Goal: Information Seeking & Learning: Learn about a topic

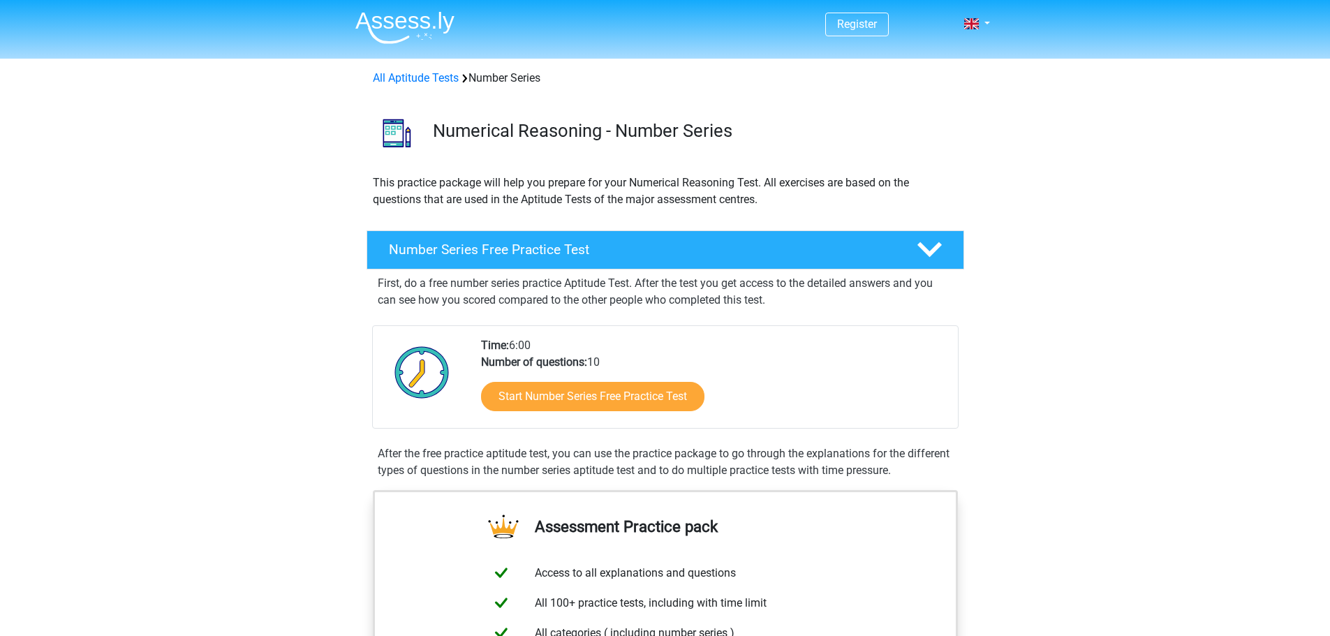
scroll to position [279, 0]
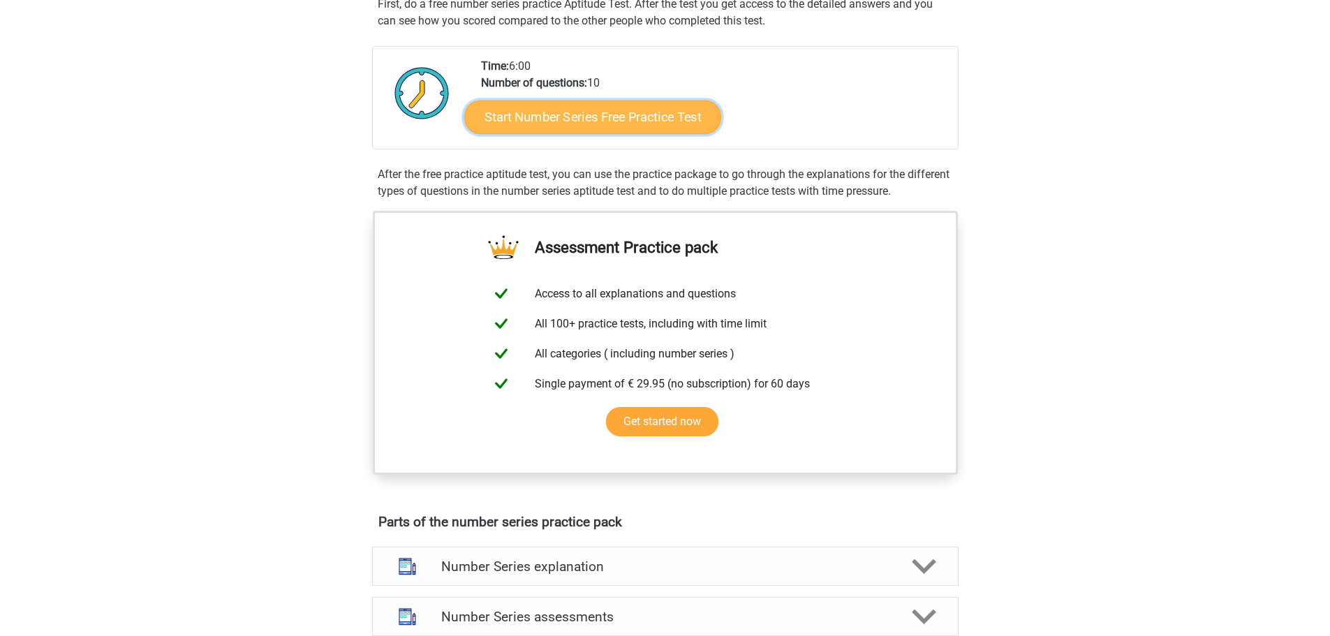
click at [602, 126] on link "Start Number Series Free Practice Test" at bounding box center [592, 117] width 257 height 34
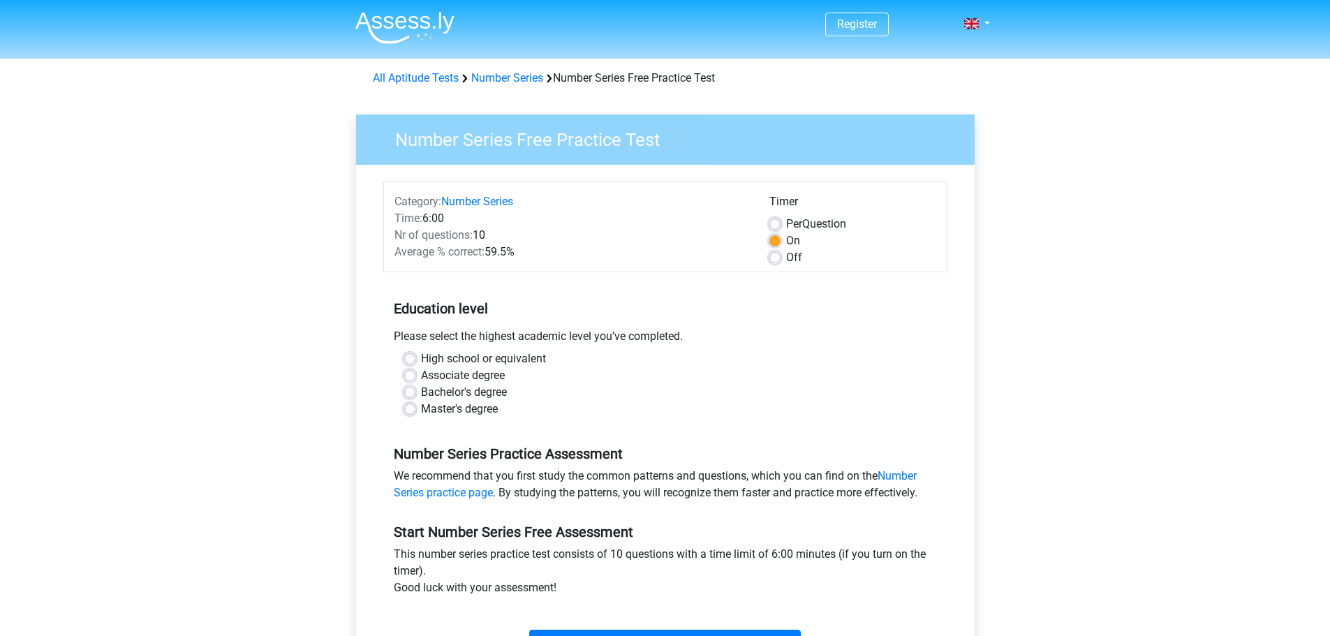
click at [448, 362] on label "High school or equivalent" at bounding box center [483, 358] width 125 height 17
click at [415, 362] on input "High school or equivalent" at bounding box center [409, 357] width 11 height 14
radio input "true"
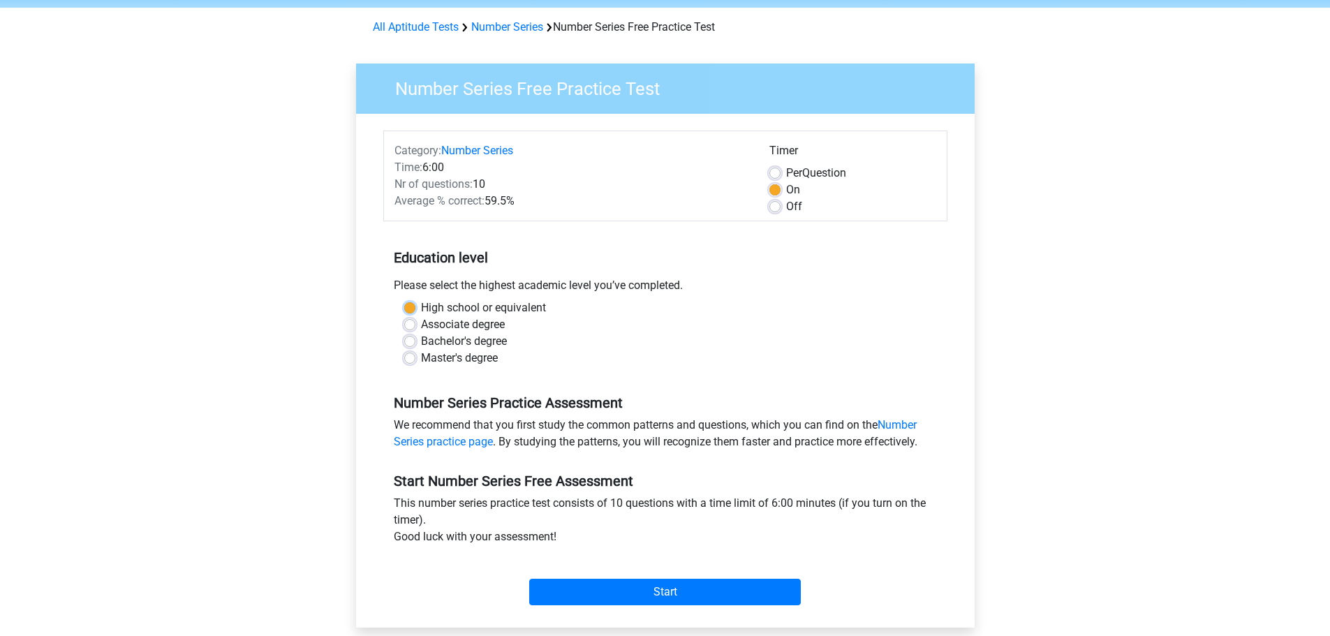
scroll to position [140, 0]
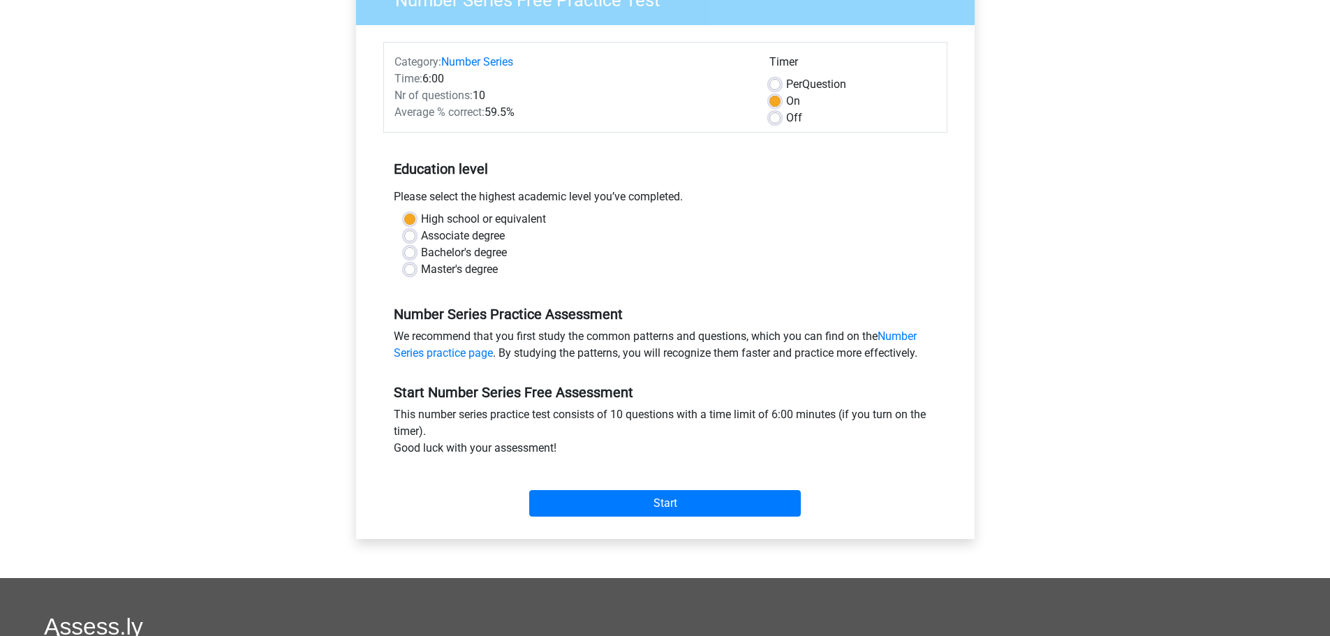
click at [584, 484] on div "Start" at bounding box center [665, 492] width 564 height 49
click at [602, 495] on input "Start" at bounding box center [665, 503] width 272 height 27
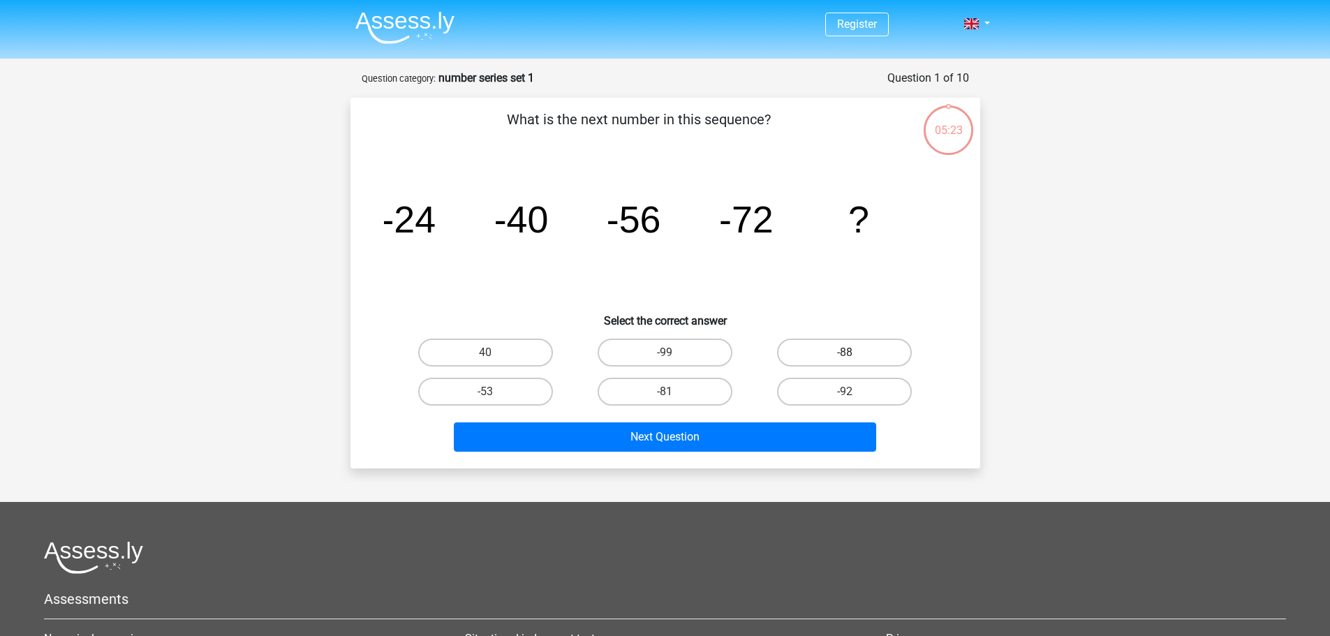
click at [880, 355] on label "-88" at bounding box center [844, 353] width 135 height 28
click at [854, 355] on input "-88" at bounding box center [849, 357] width 9 height 9
radio input "true"
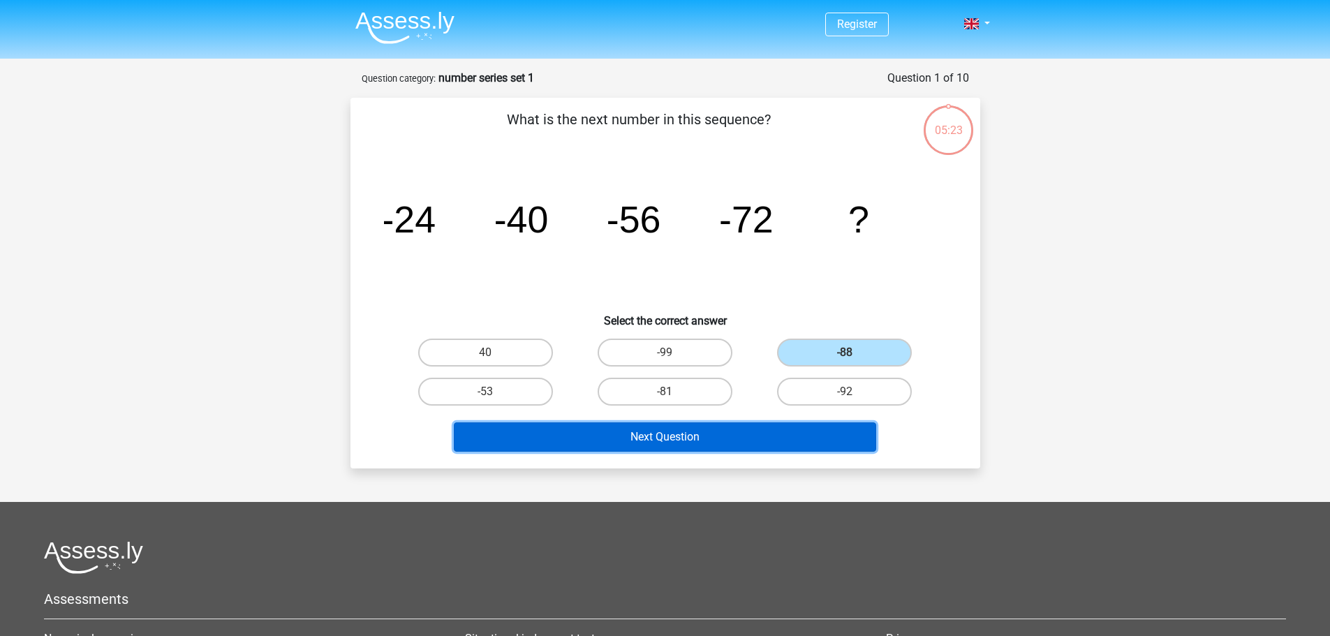
click at [799, 422] on button "Next Question" at bounding box center [665, 436] width 422 height 29
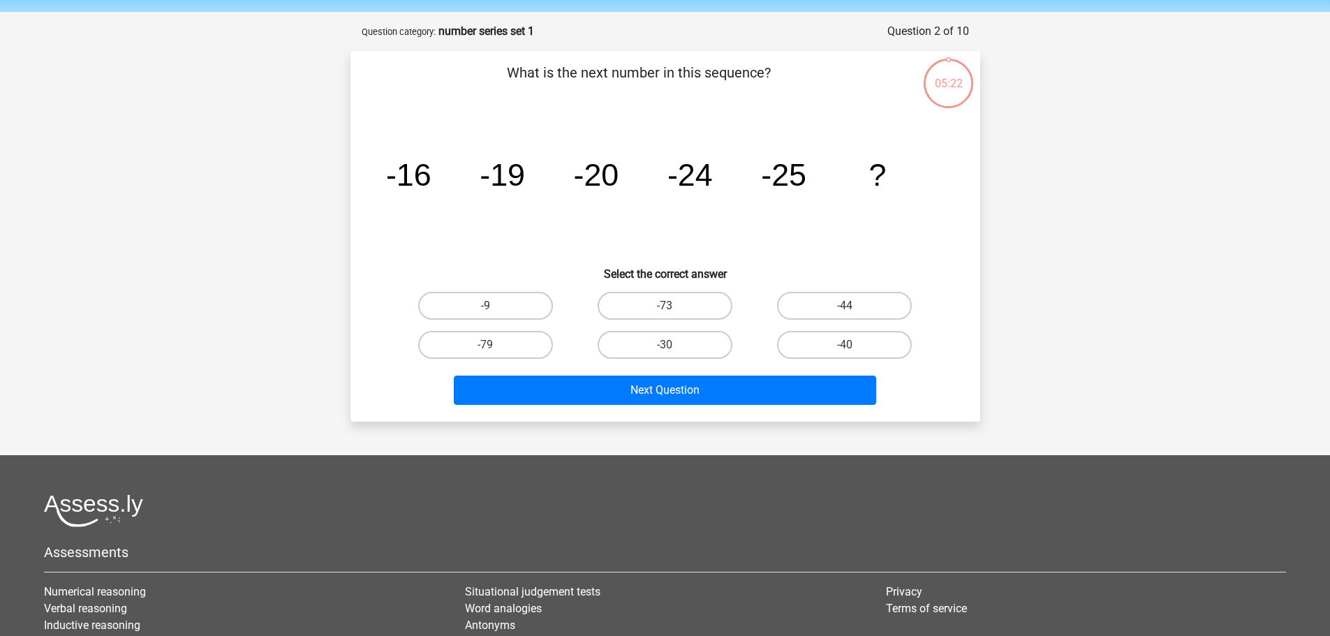
scroll to position [70, 0]
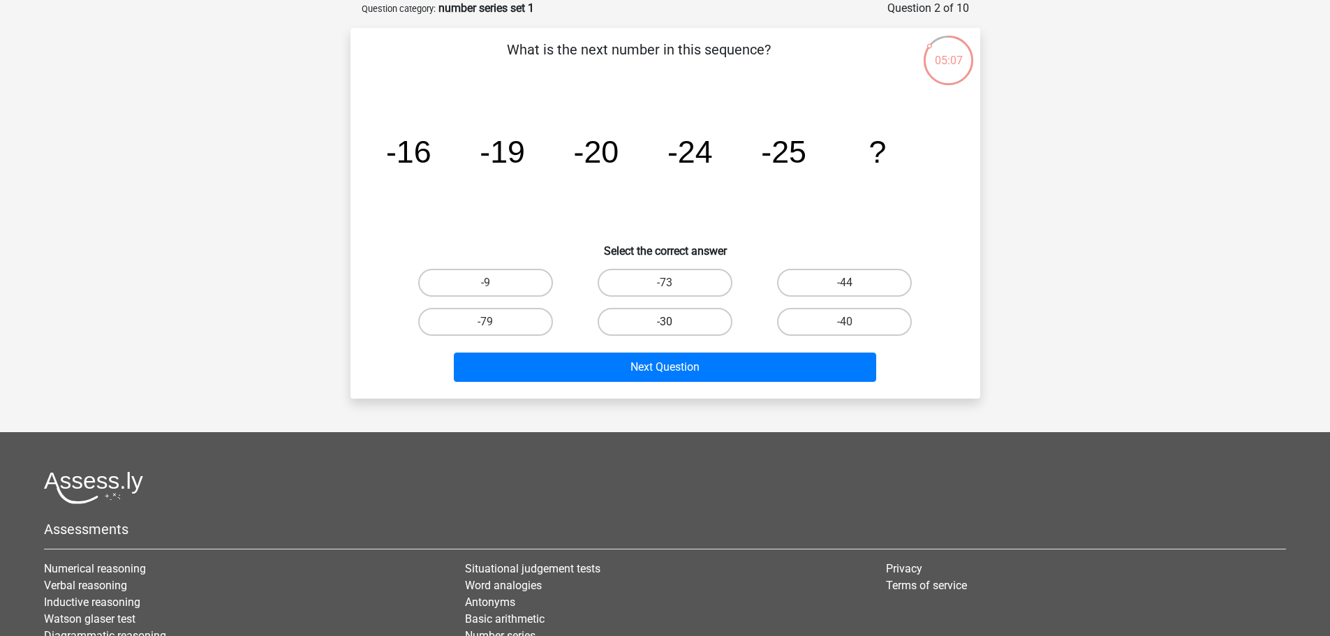
click at [693, 327] on label "-30" at bounding box center [665, 322] width 135 height 28
click at [674, 327] on input "-30" at bounding box center [669, 326] width 9 height 9
radio input "true"
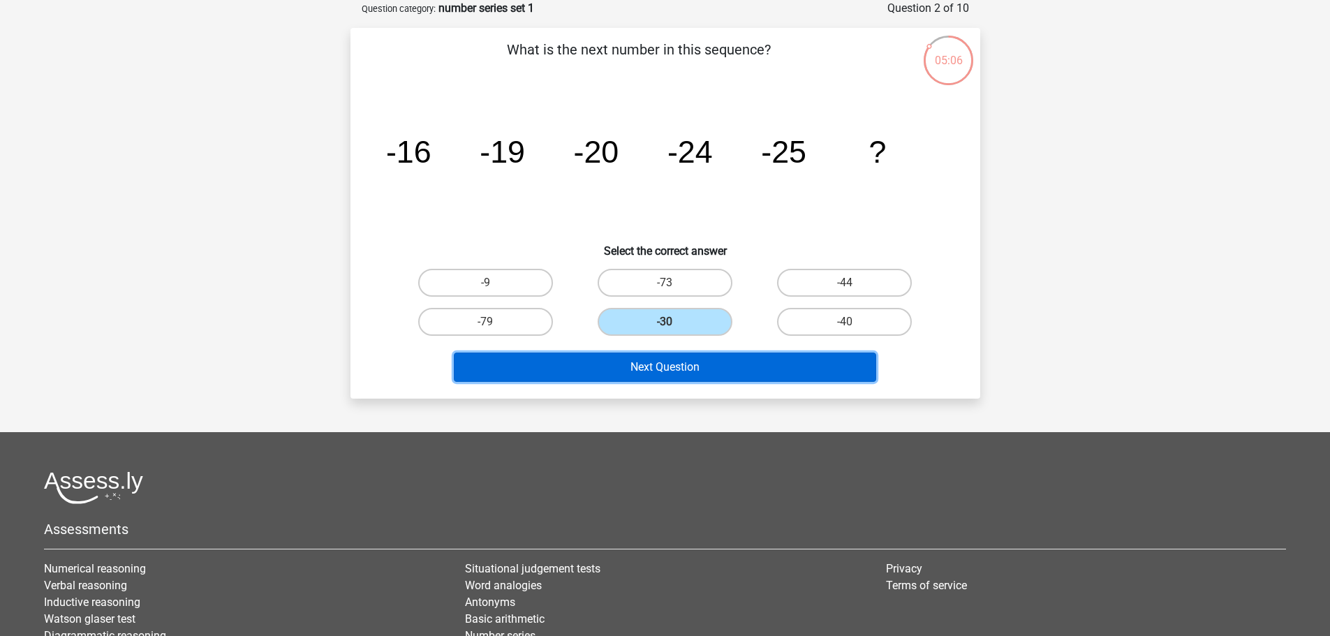
click at [783, 378] on button "Next Question" at bounding box center [665, 367] width 422 height 29
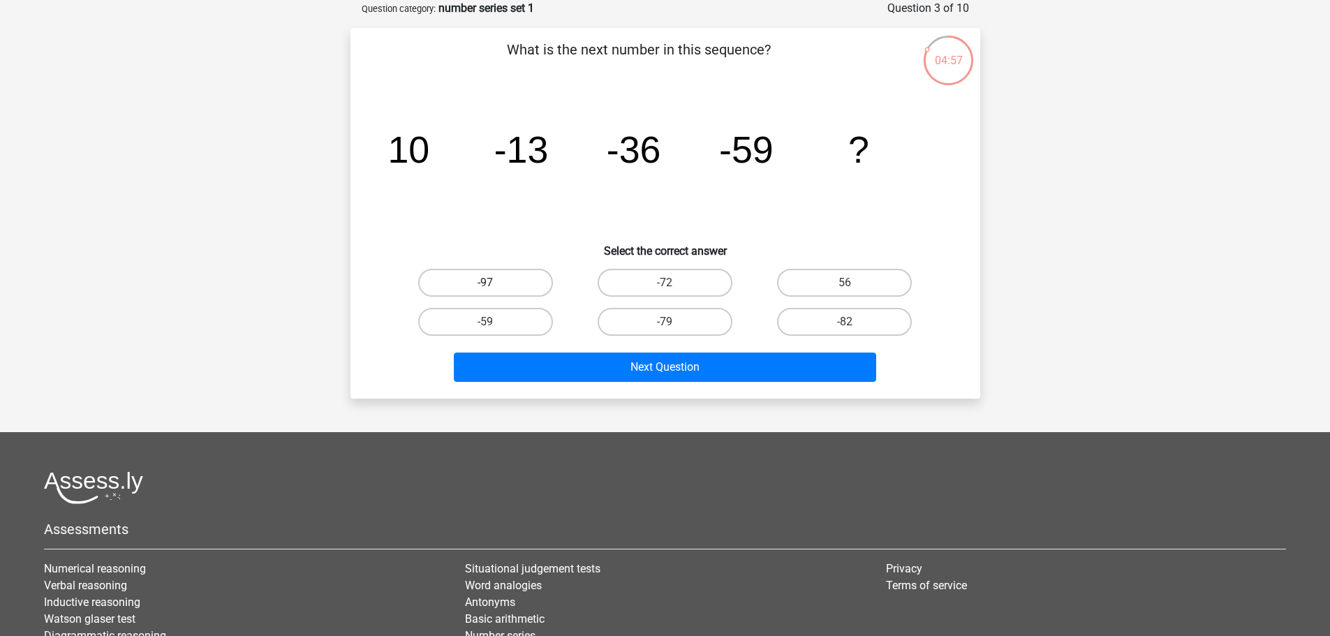
click at [479, 279] on label "-97" at bounding box center [485, 283] width 135 height 28
click at [485, 283] on input "-97" at bounding box center [489, 287] width 9 height 9
radio input "true"
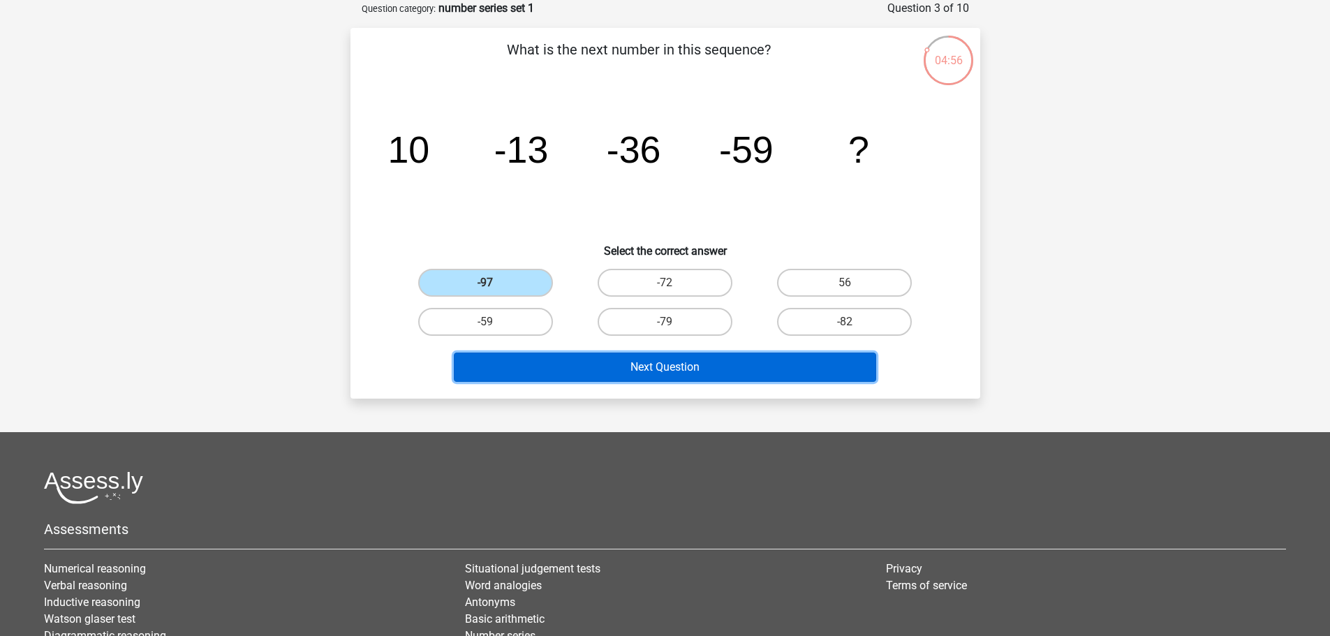
click at [607, 366] on button "Next Question" at bounding box center [665, 367] width 422 height 29
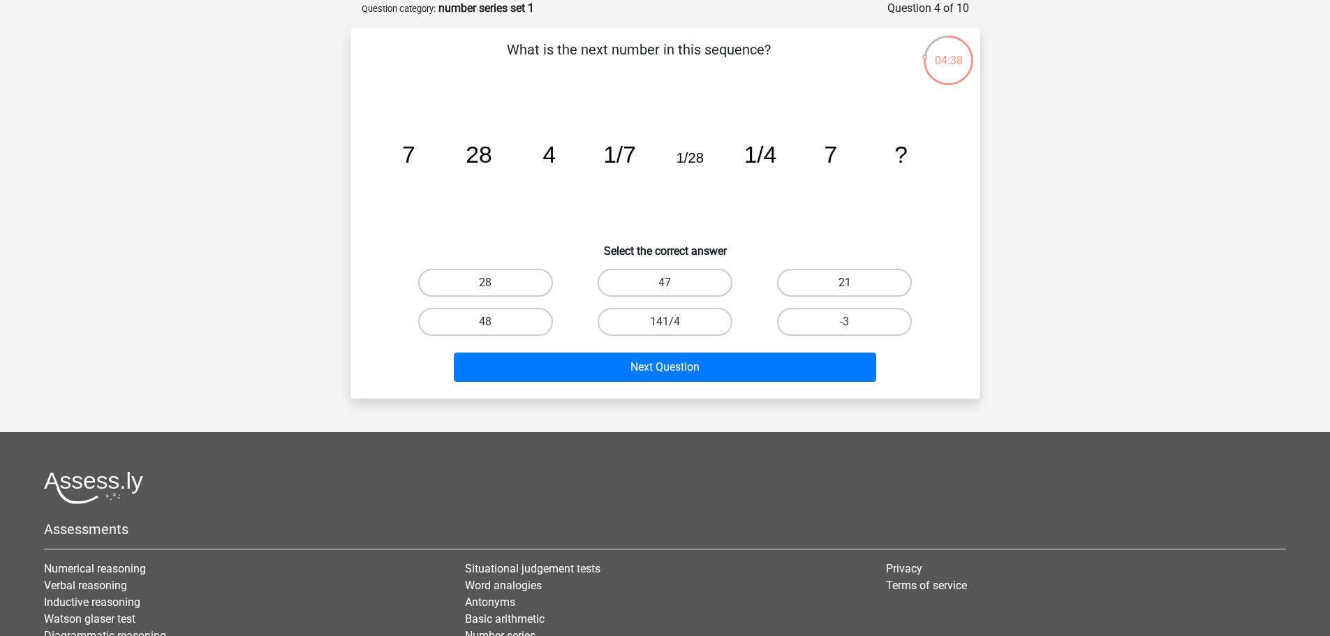
click at [798, 269] on label "21" at bounding box center [844, 283] width 135 height 28
click at [845, 283] on input "21" at bounding box center [849, 287] width 9 height 9
radio input "true"
click at [505, 276] on label "28" at bounding box center [485, 283] width 135 height 28
click at [494, 283] on input "28" at bounding box center [489, 287] width 9 height 9
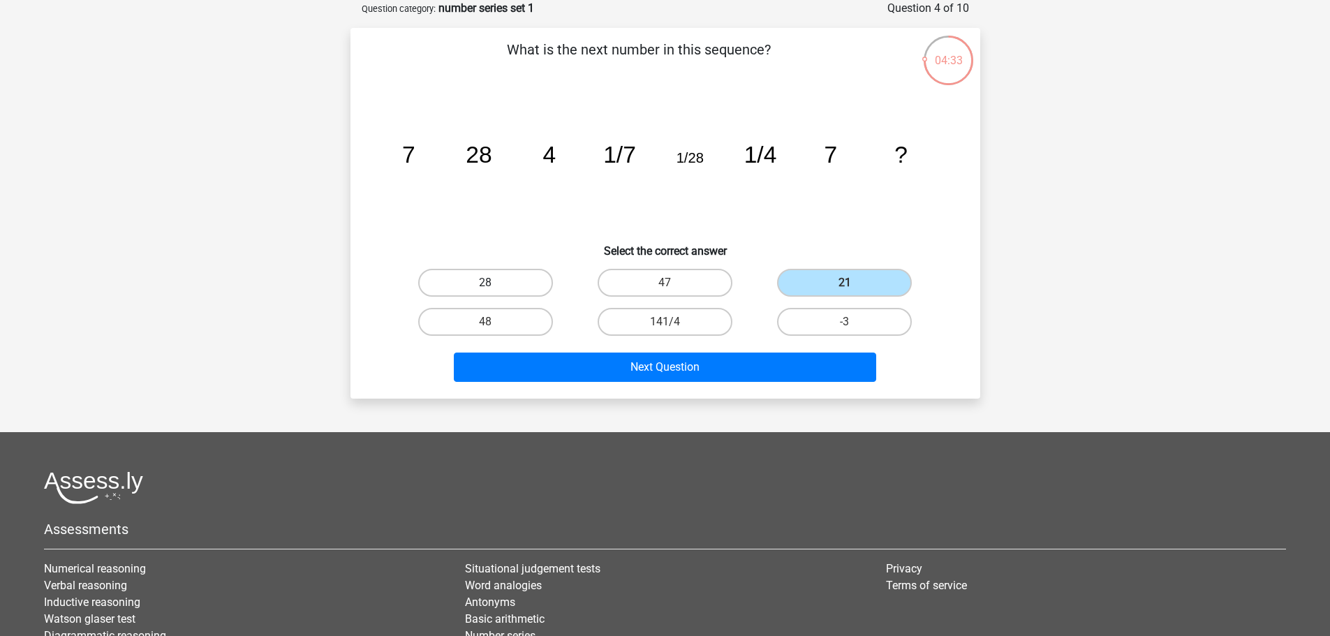
radio input "true"
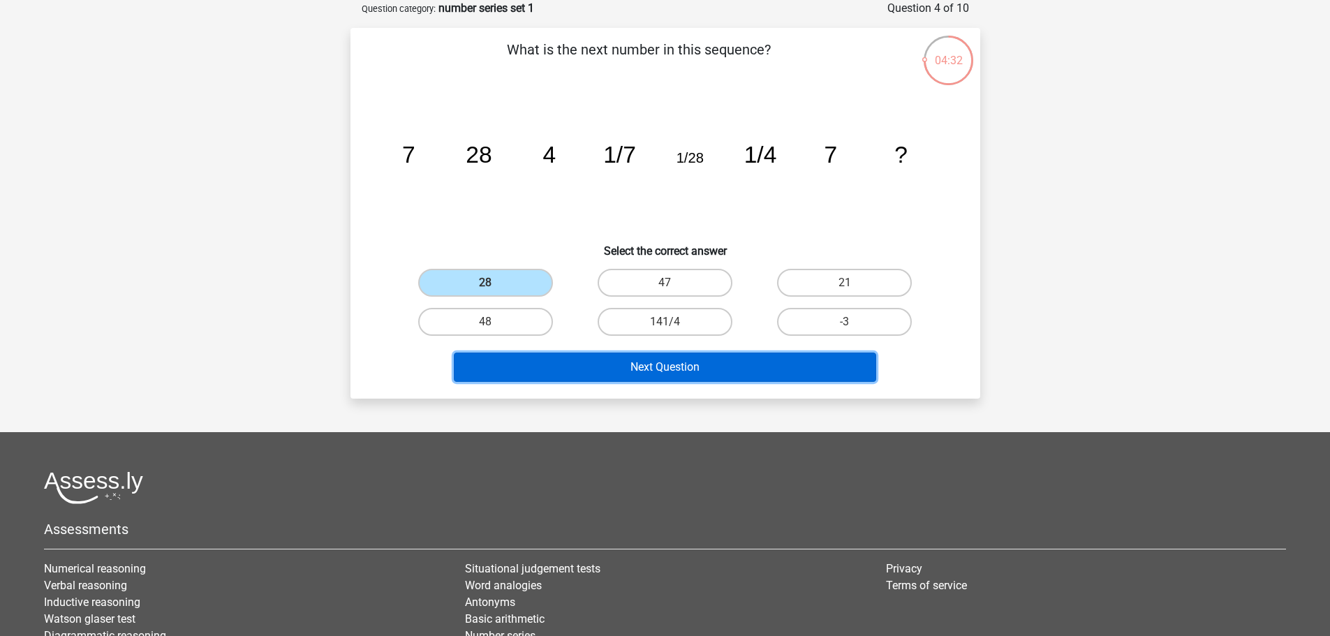
click at [723, 366] on button "Next Question" at bounding box center [665, 367] width 422 height 29
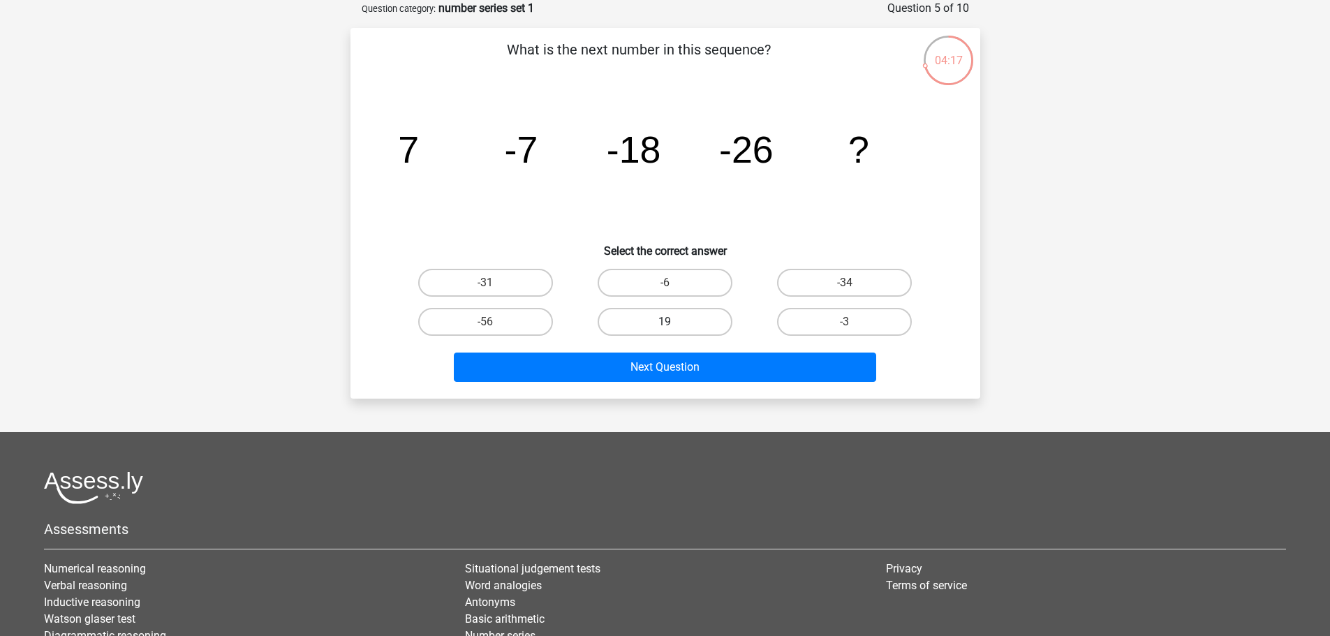
click at [655, 319] on label "19" at bounding box center [665, 322] width 135 height 28
click at [665, 322] on input "19" at bounding box center [669, 326] width 9 height 9
radio input "true"
click at [695, 383] on div "Next Question" at bounding box center [665, 370] width 539 height 35
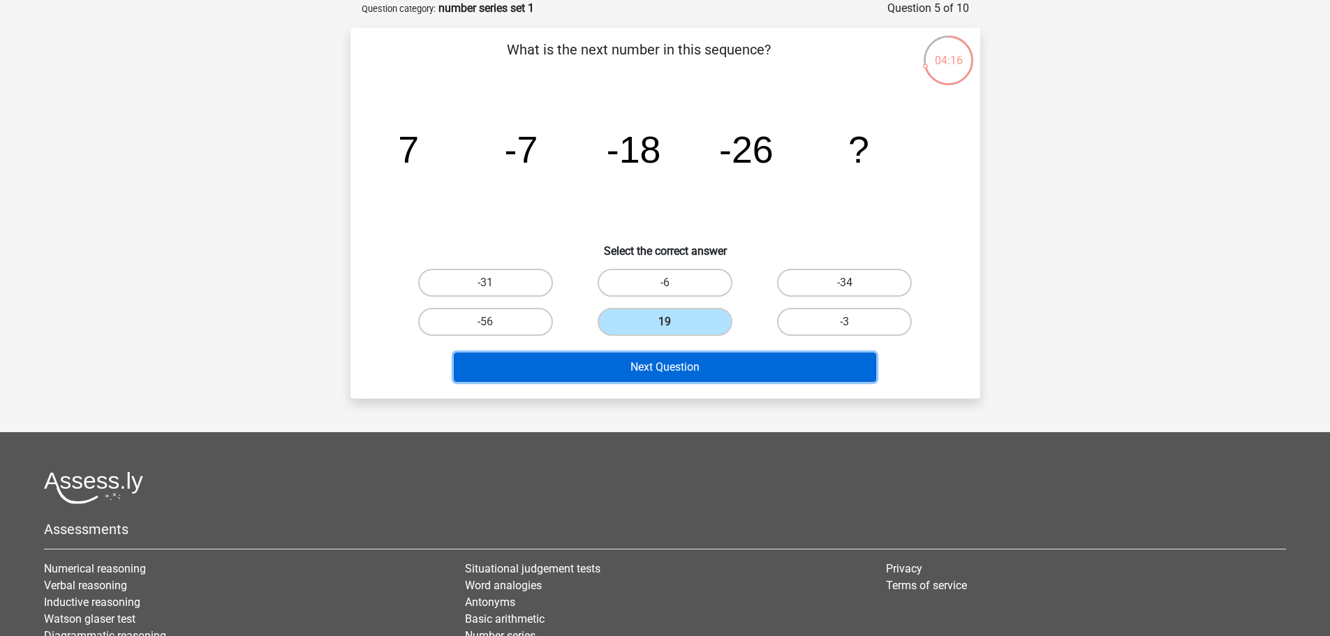
click at [704, 378] on button "Next Question" at bounding box center [665, 367] width 422 height 29
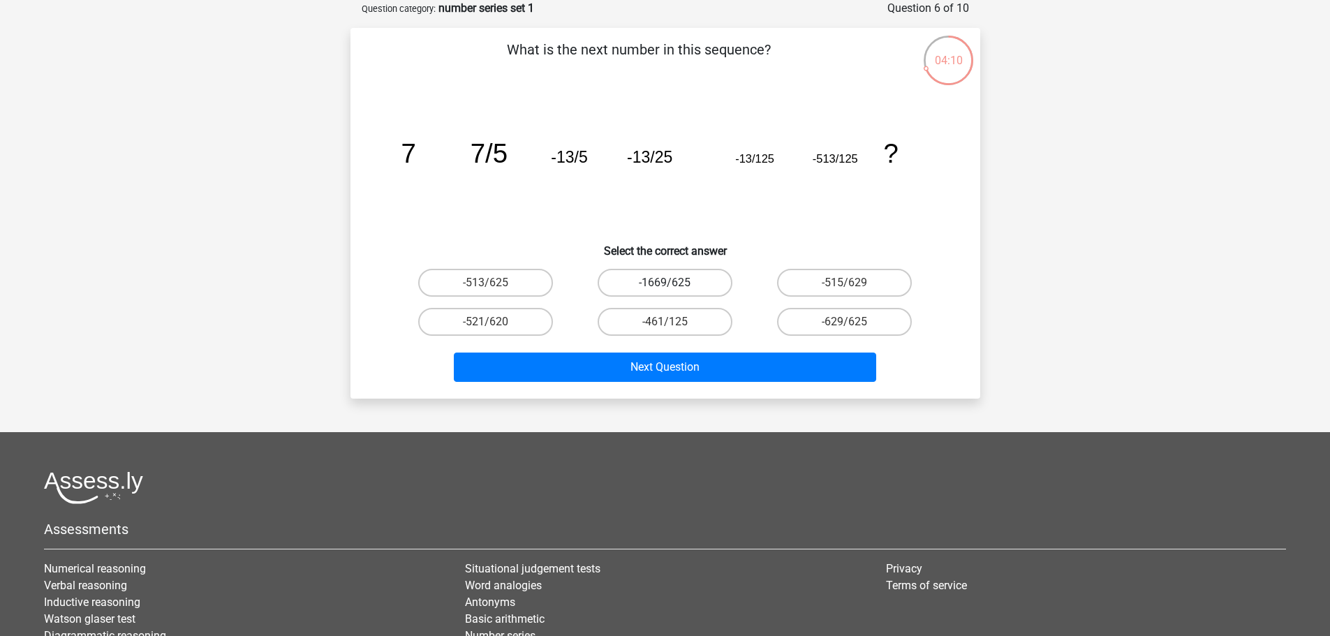
click at [699, 279] on label "-1669/625" at bounding box center [665, 283] width 135 height 28
click at [674, 283] on input "-1669/625" at bounding box center [669, 287] width 9 height 9
radio input "true"
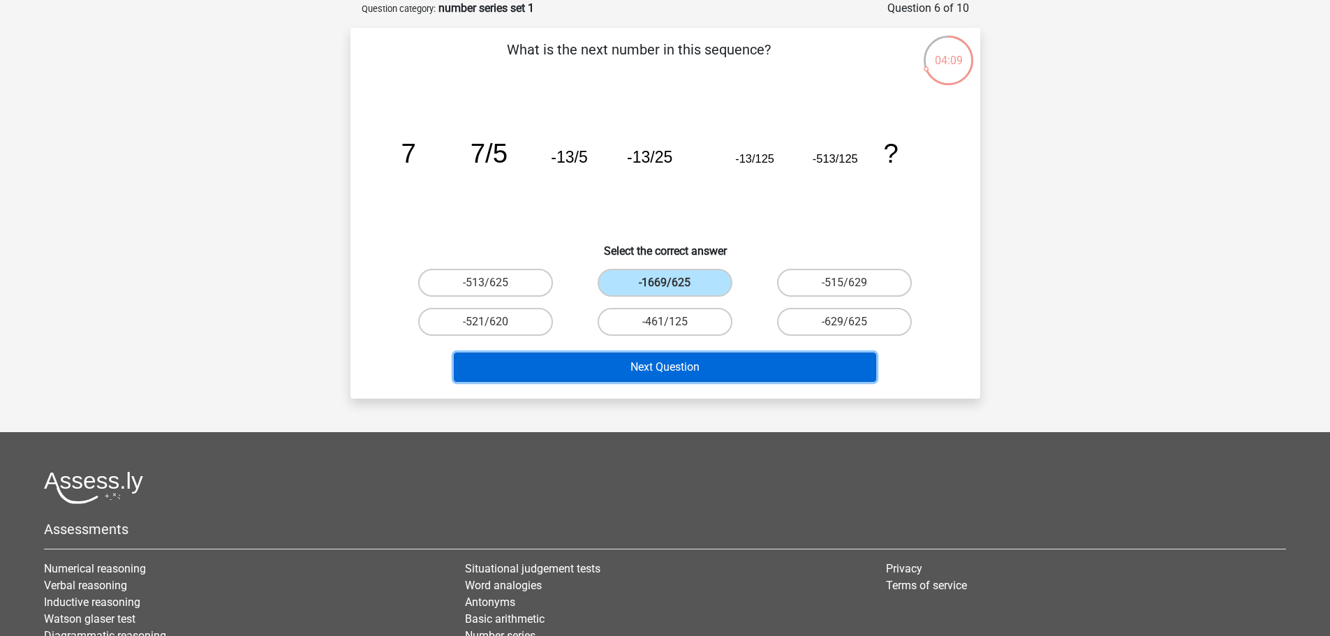
click at [730, 376] on button "Next Question" at bounding box center [665, 367] width 422 height 29
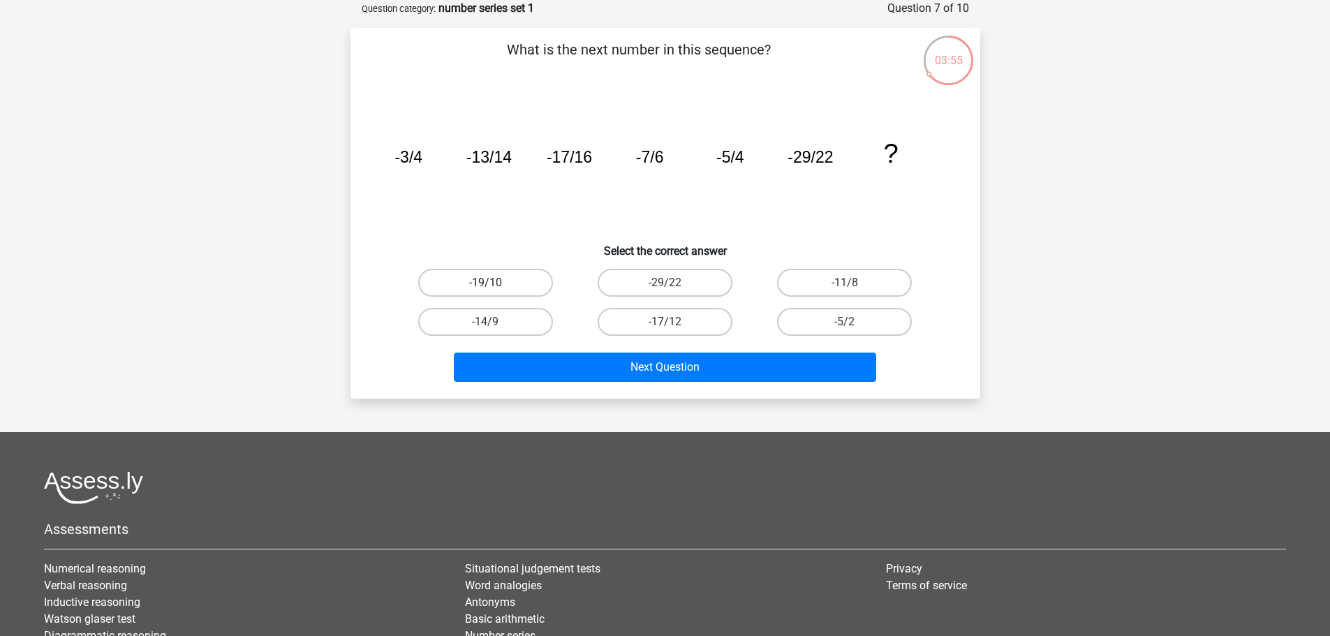
click at [533, 281] on label "-19/10" at bounding box center [485, 283] width 135 height 28
click at [494, 283] on input "-19/10" at bounding box center [489, 287] width 9 height 9
radio input "true"
click at [856, 279] on label "-11/8" at bounding box center [844, 283] width 135 height 28
click at [854, 283] on input "-11/8" at bounding box center [849, 287] width 9 height 9
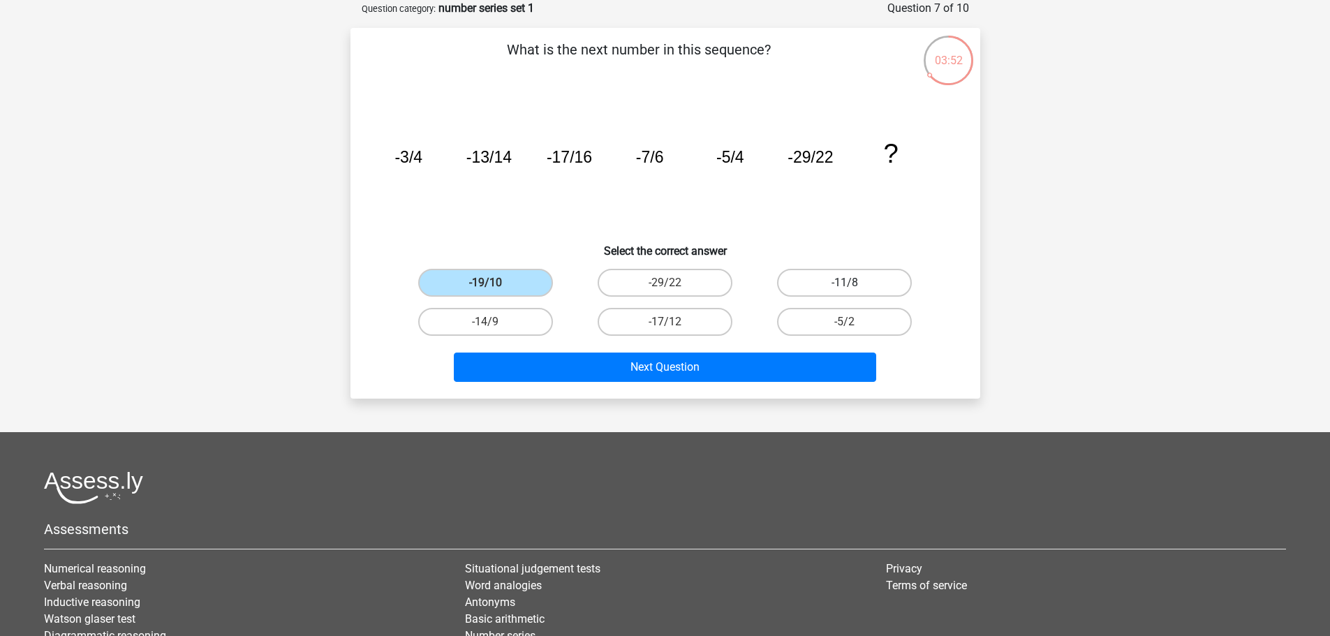
radio input "true"
click at [834, 346] on div "Next Question" at bounding box center [665, 364] width 585 height 46
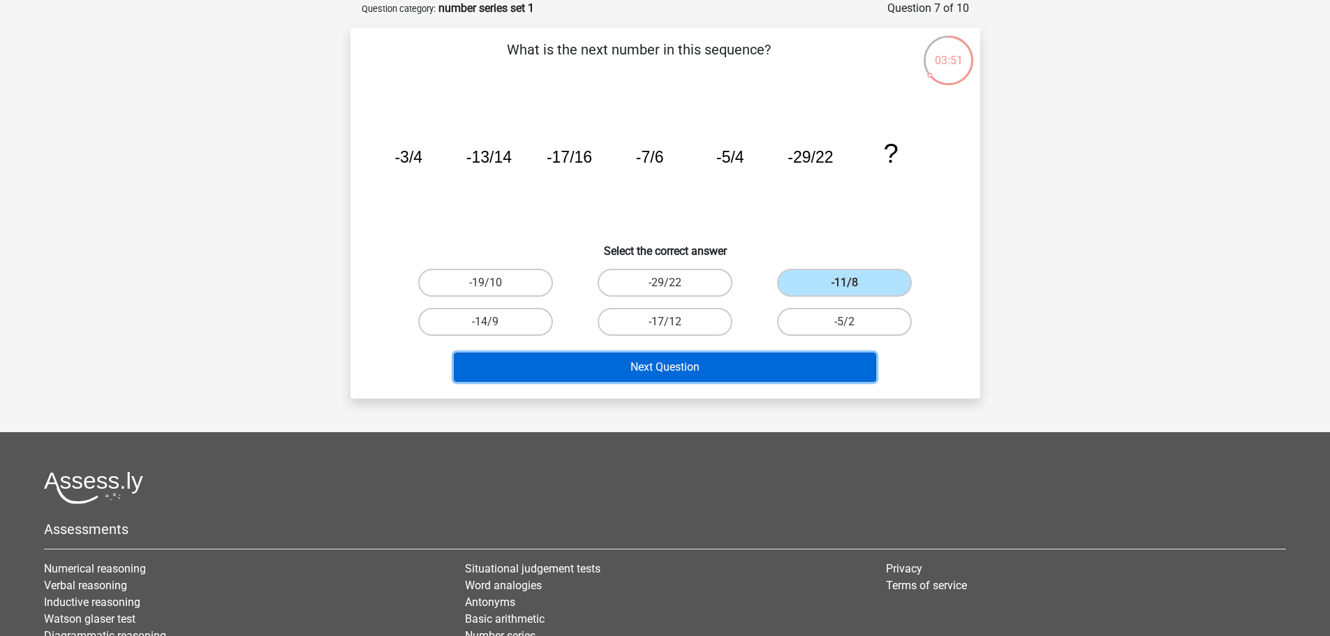
click at [832, 356] on button "Next Question" at bounding box center [665, 367] width 422 height 29
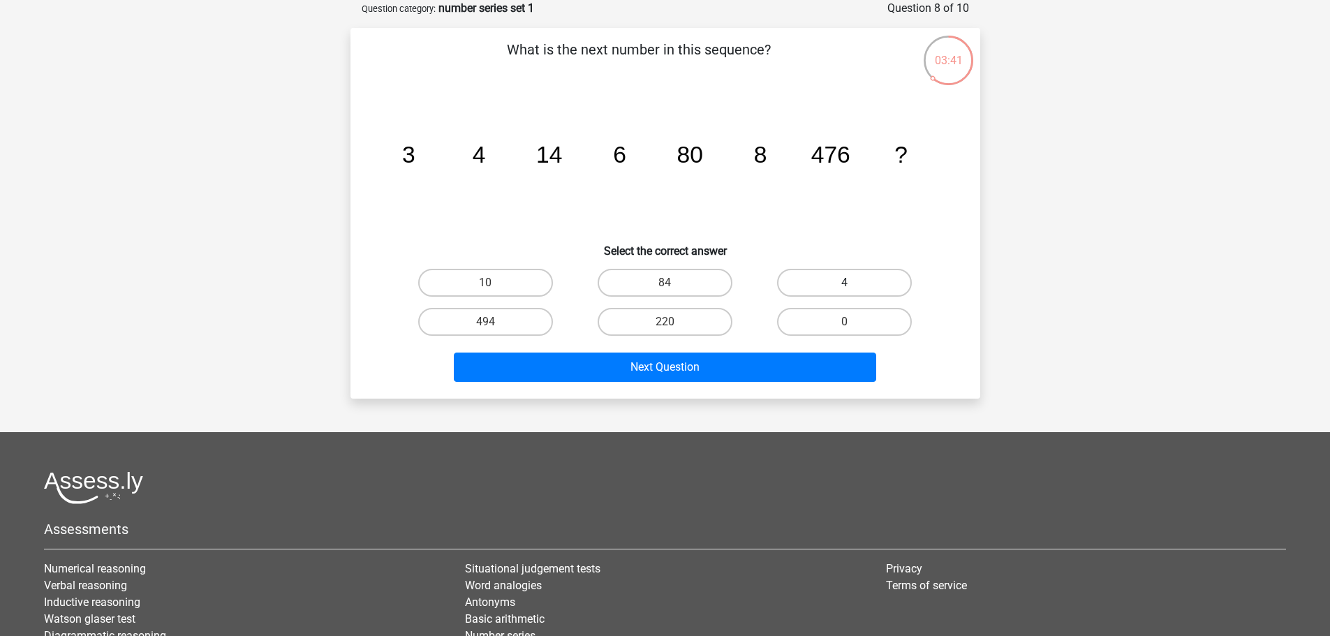
click at [799, 283] on label "4" at bounding box center [844, 283] width 135 height 28
click at [845, 283] on input "4" at bounding box center [849, 287] width 9 height 9
radio input "true"
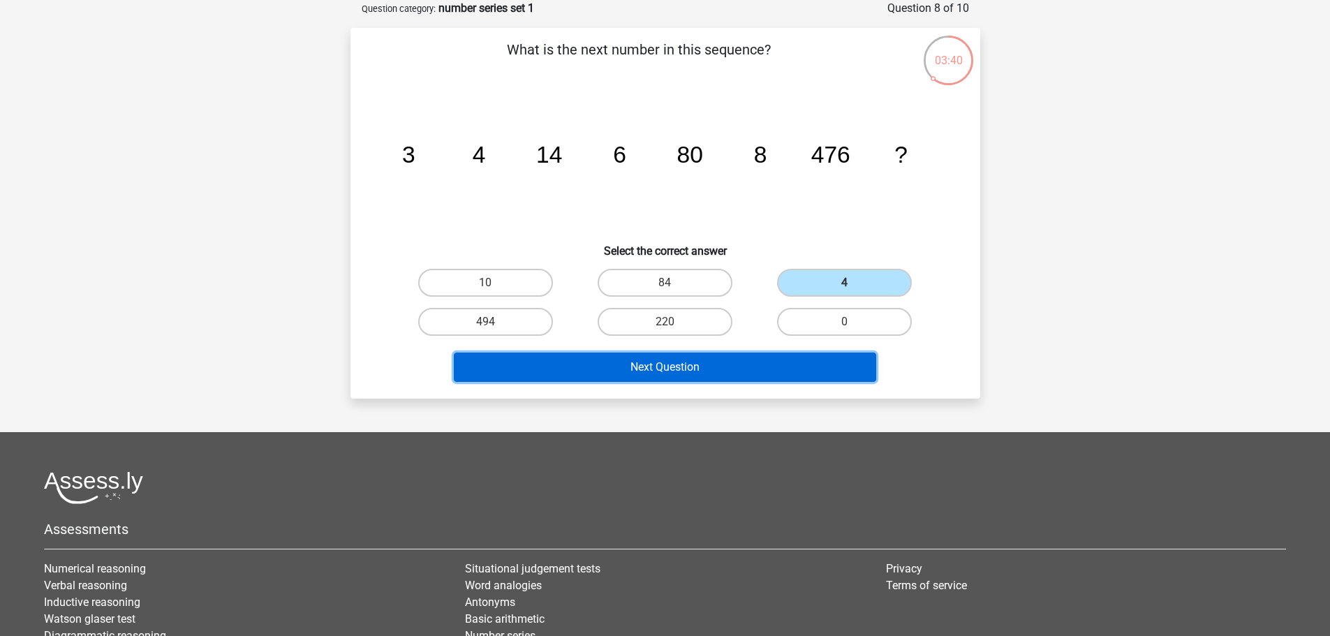
click at [758, 369] on button "Next Question" at bounding box center [665, 367] width 422 height 29
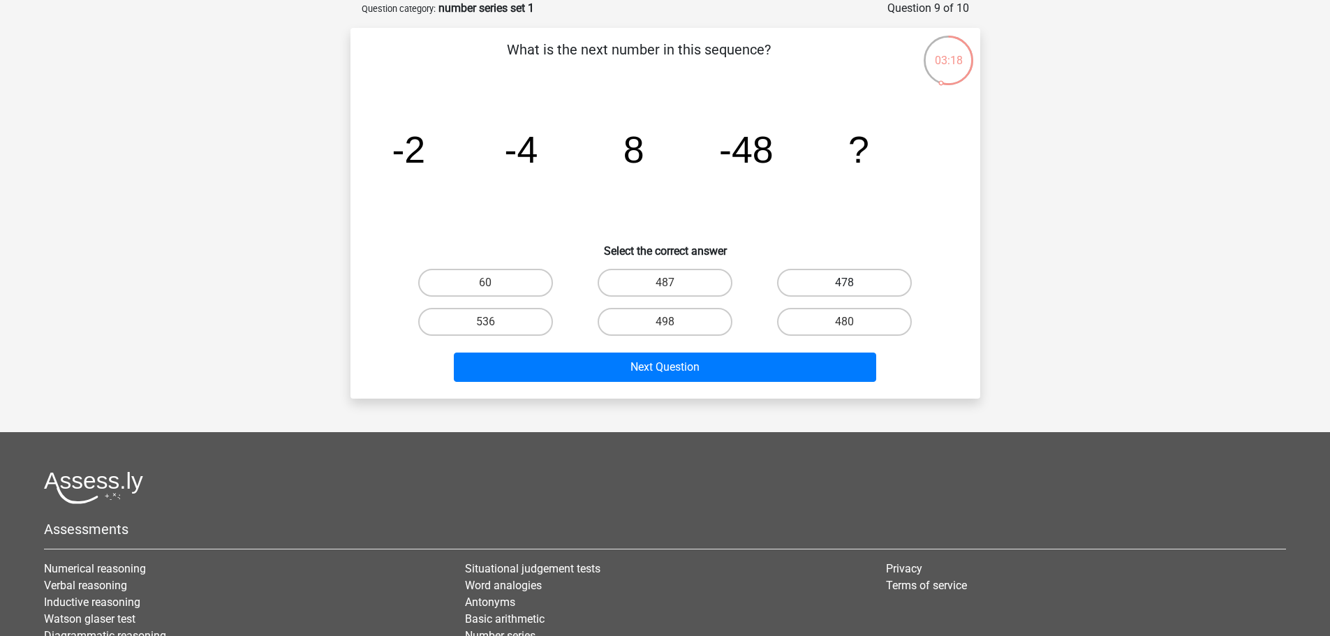
click at [826, 272] on label "478" at bounding box center [844, 283] width 135 height 28
click at [845, 283] on input "478" at bounding box center [849, 287] width 9 height 9
radio input "true"
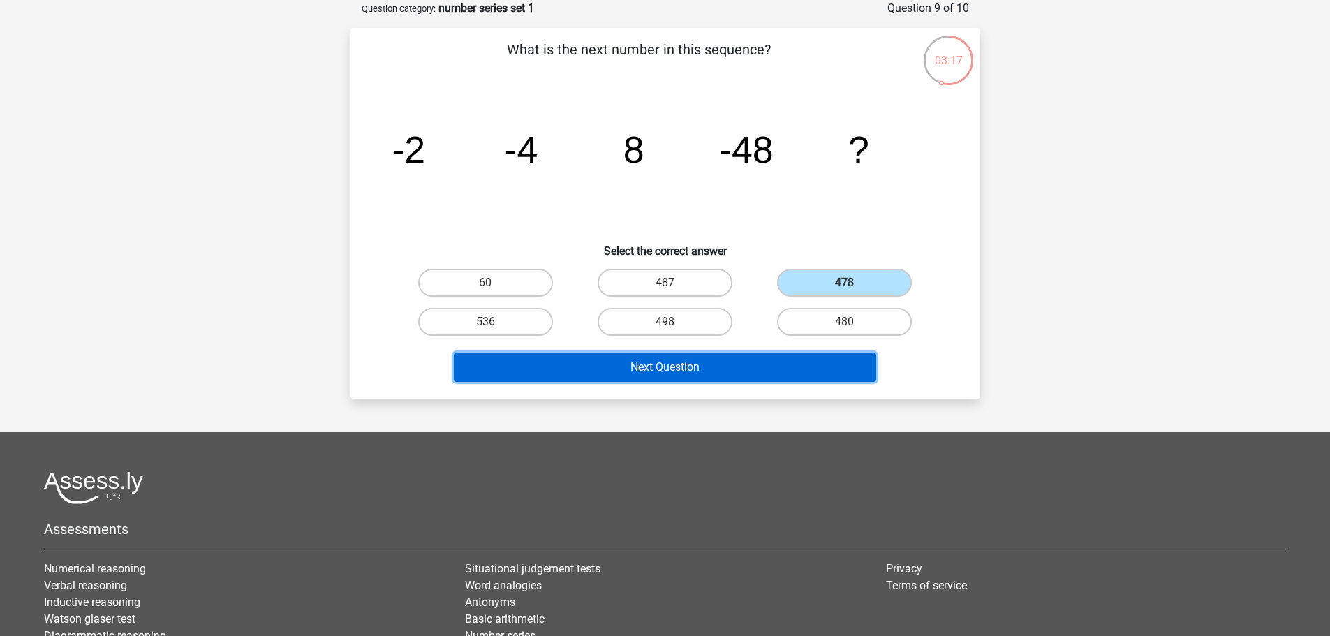
click at [783, 364] on button "Next Question" at bounding box center [665, 367] width 422 height 29
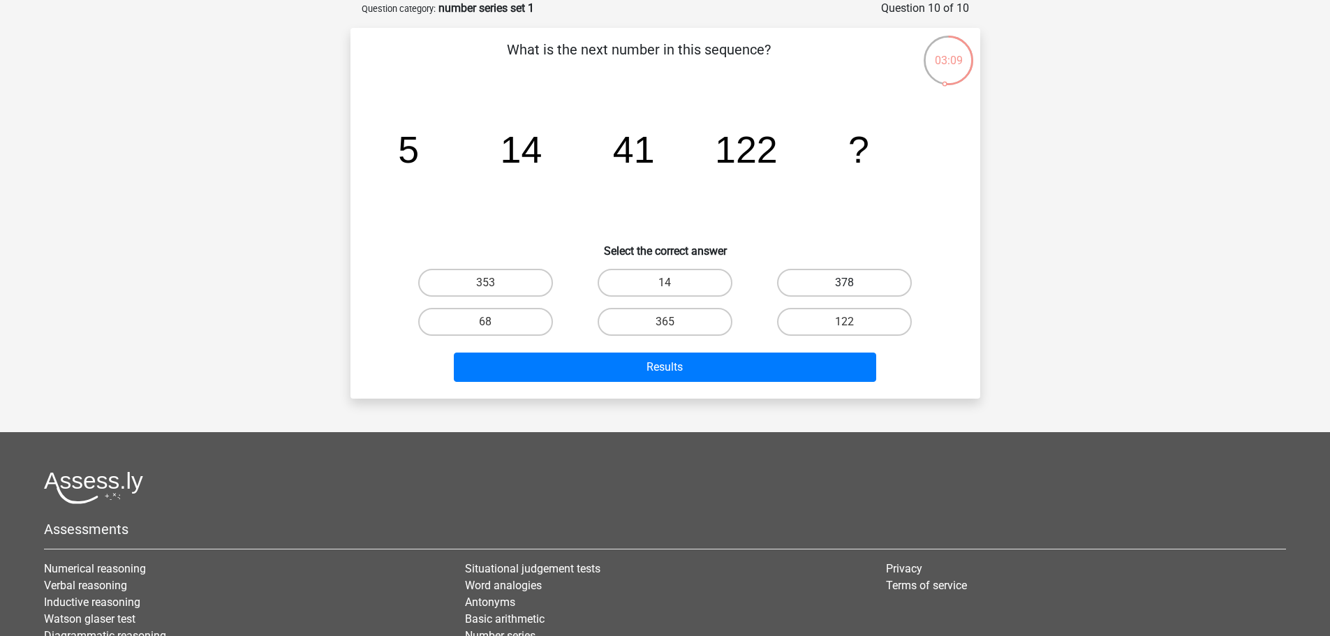
click at [812, 275] on label "378" at bounding box center [844, 283] width 135 height 28
click at [845, 283] on input "378" at bounding box center [849, 287] width 9 height 9
radio input "true"
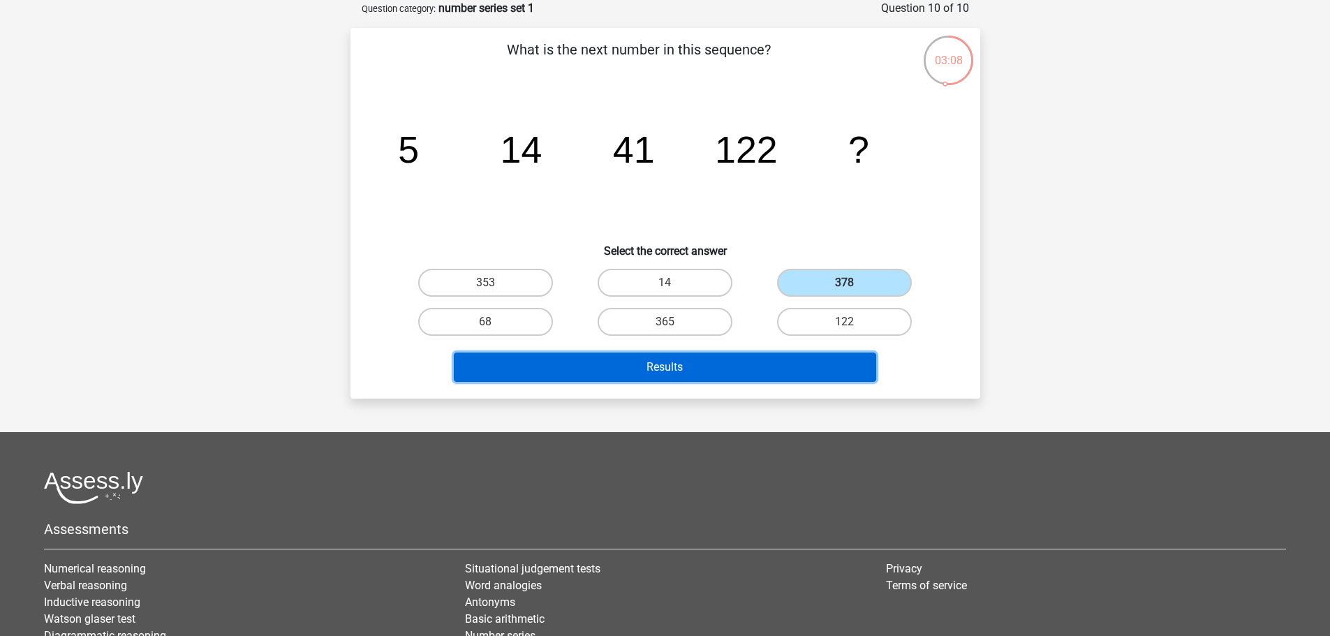
click at [794, 368] on button "Results" at bounding box center [665, 367] width 422 height 29
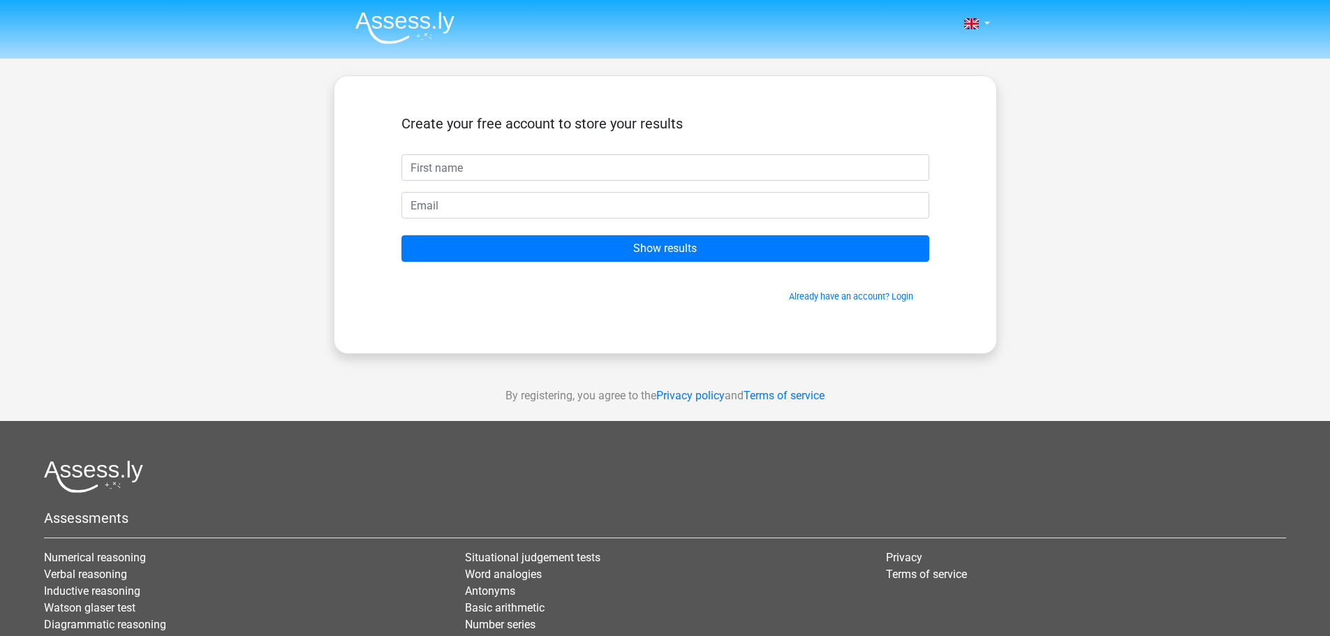
click at [630, 174] on input "text" at bounding box center [665, 167] width 528 height 27
type input "beccki"
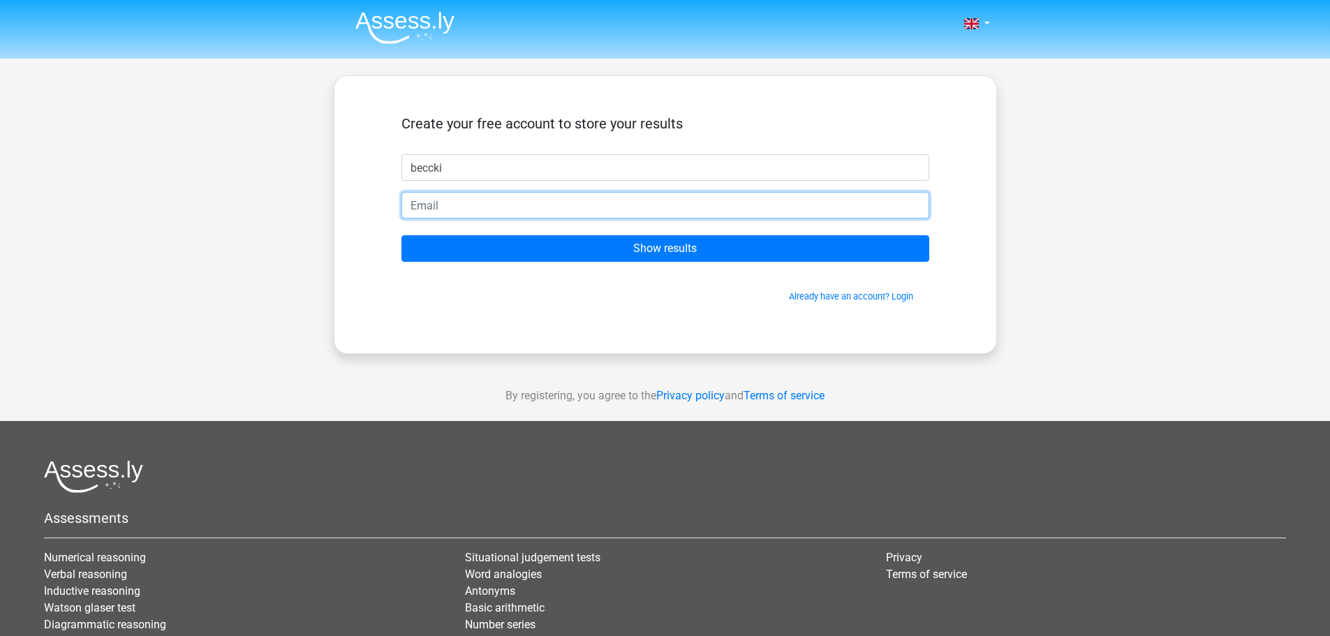
click at [641, 216] on input "email" at bounding box center [665, 205] width 528 height 27
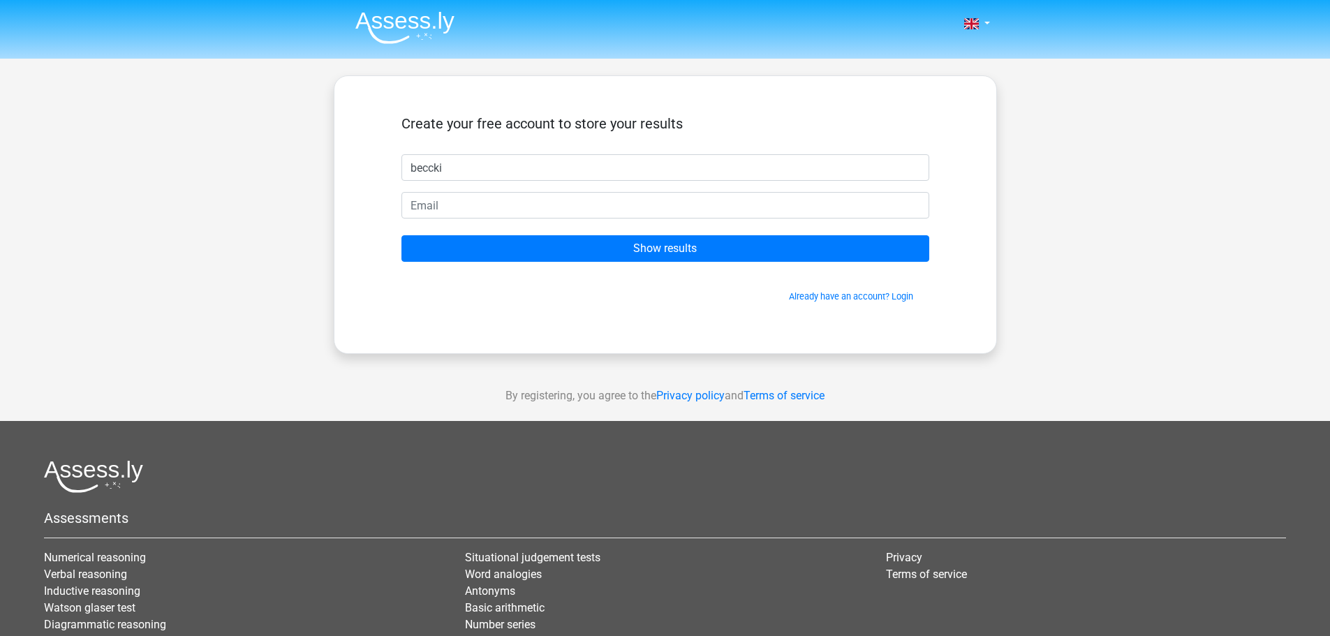
click at [496, 187] on form "Create your free account to store your results beccki Show results Already have…" at bounding box center [665, 209] width 528 height 188
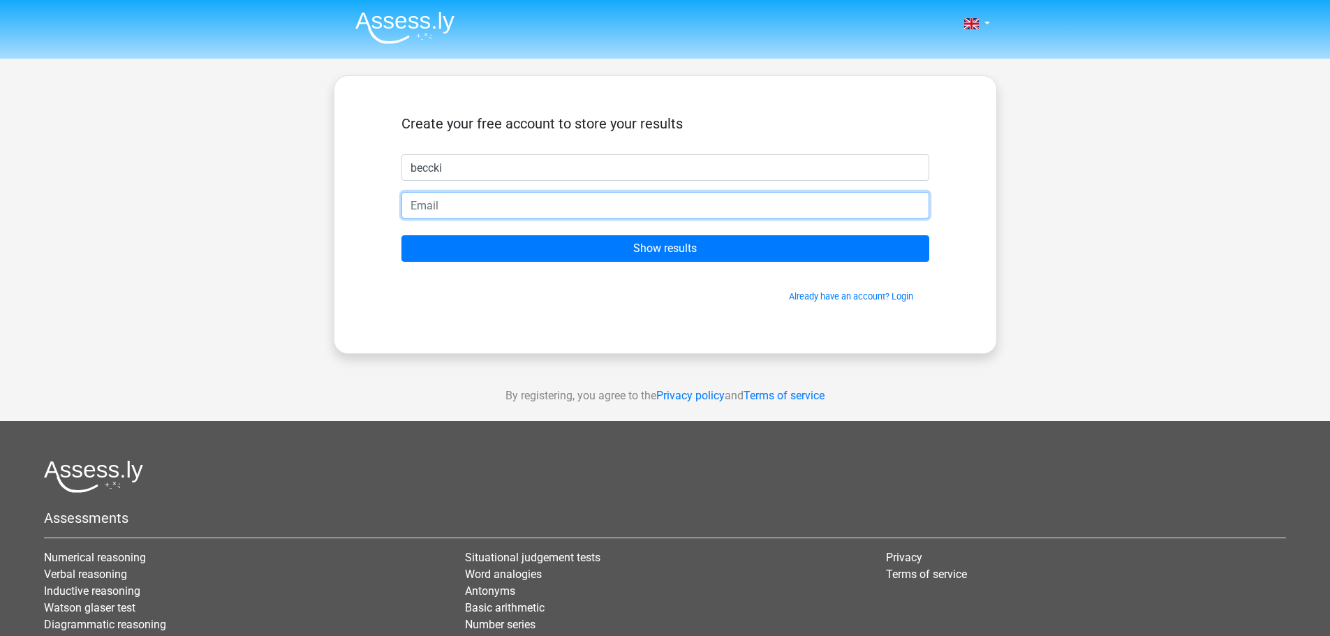
click at [500, 202] on input "email" at bounding box center [665, 205] width 528 height 27
type input "c"
type input "[EMAIL_ADDRESS][DOMAIN_NAME]"
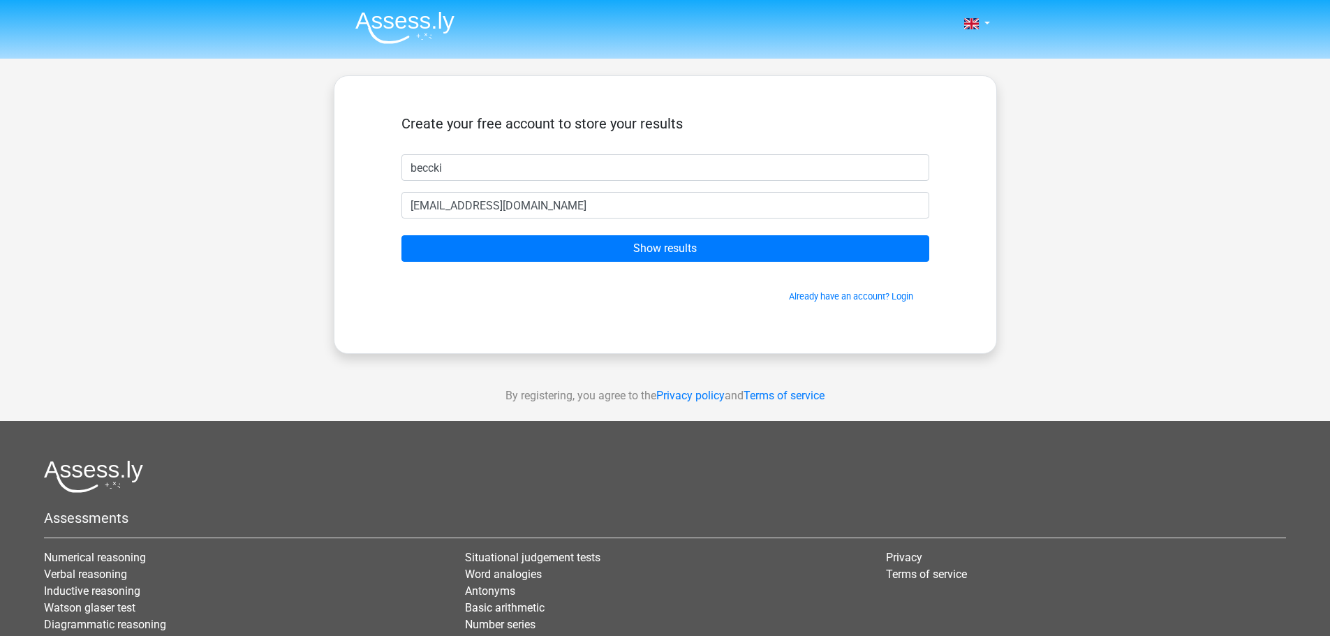
click at [584, 288] on div "Already have an account? Login" at bounding box center [665, 288] width 528 height 30
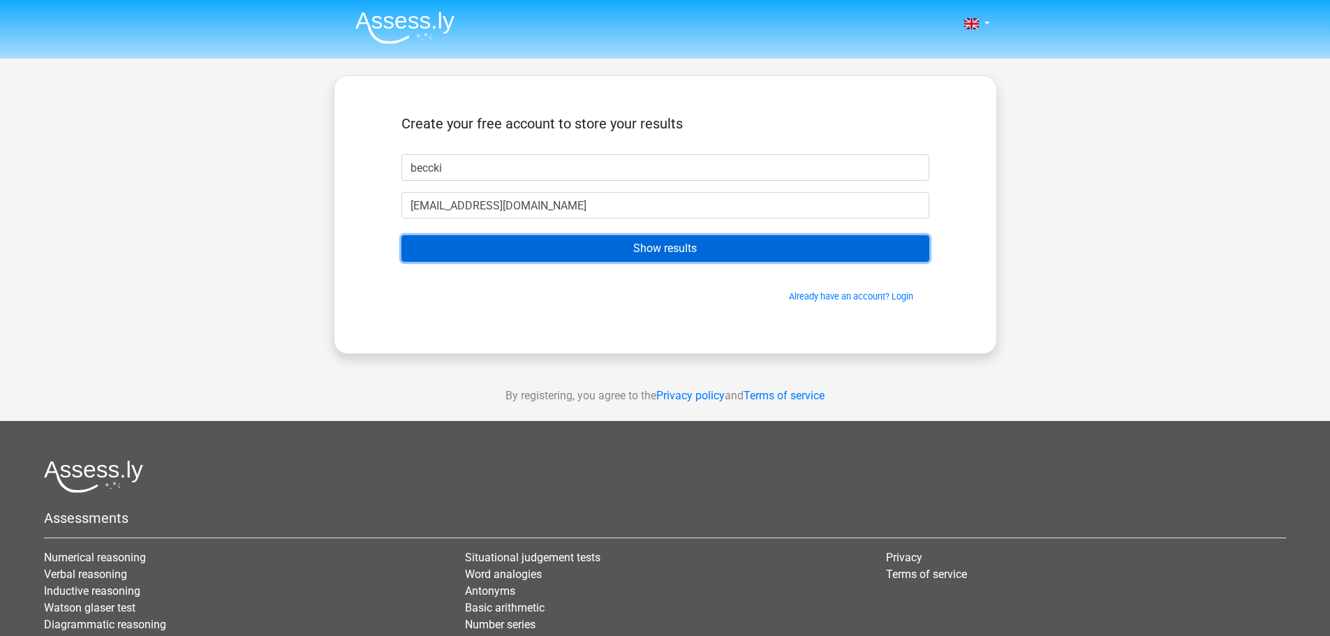
click at [607, 259] on input "Show results" at bounding box center [665, 248] width 528 height 27
click at [653, 253] on input "Show results" at bounding box center [665, 248] width 528 height 27
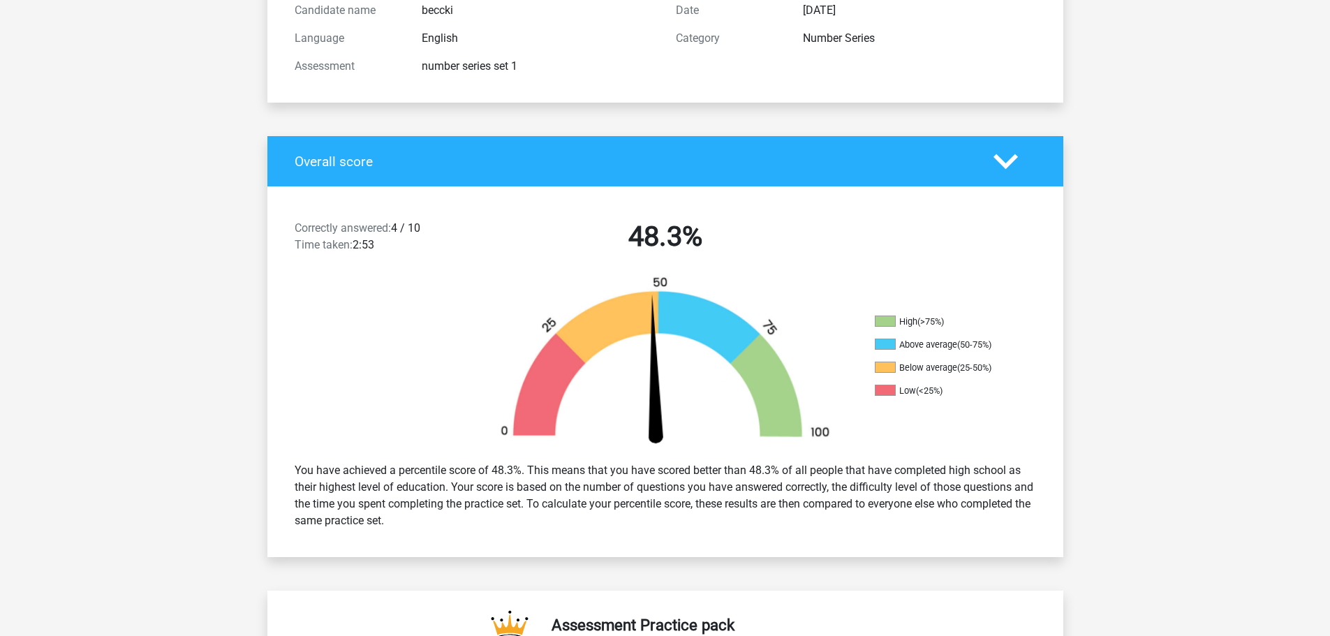
scroll to position [209, 0]
